Goal: Task Accomplishment & Management: Use online tool/utility

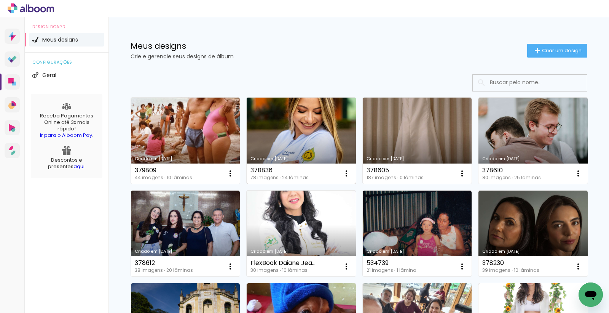
click at [311, 131] on link "Criado em [DATE]" at bounding box center [301, 141] width 109 height 86
